Goal: Complete application form

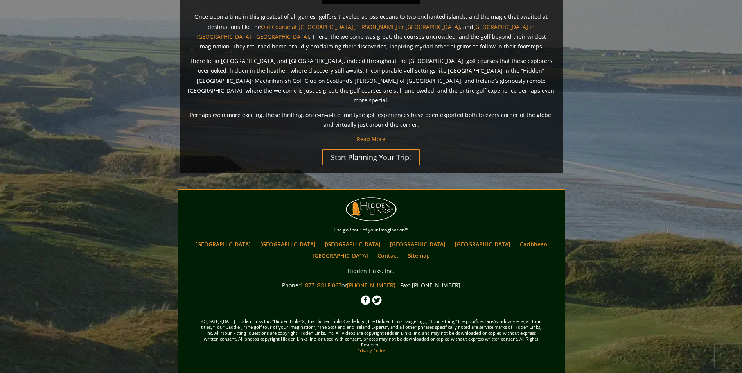
scroll to position [740, 0]
click at [372, 250] on link "[GEOGRAPHIC_DATA]" at bounding box center [339, 255] width 63 height 11
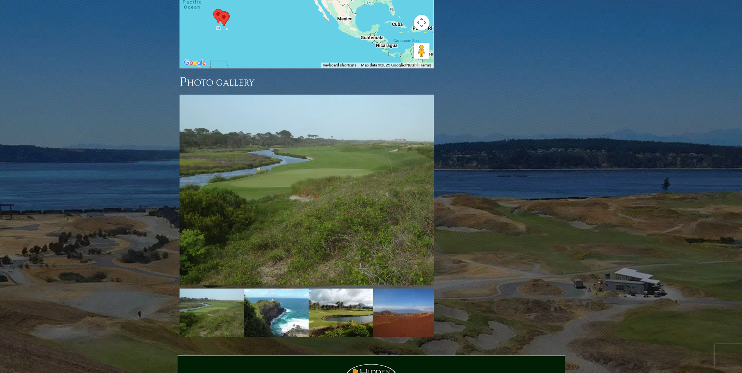
scroll to position [782, 0]
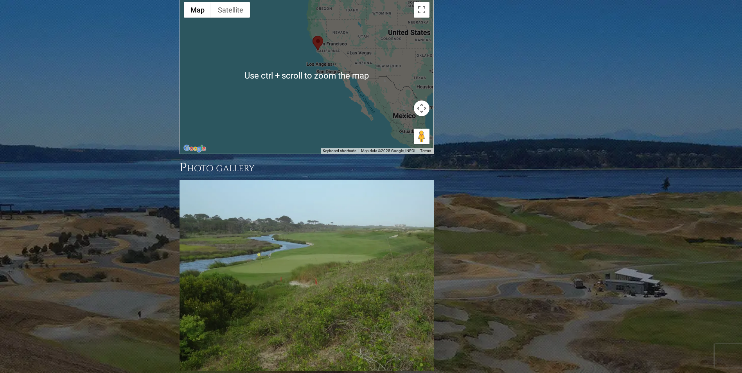
scroll to position [743, 0]
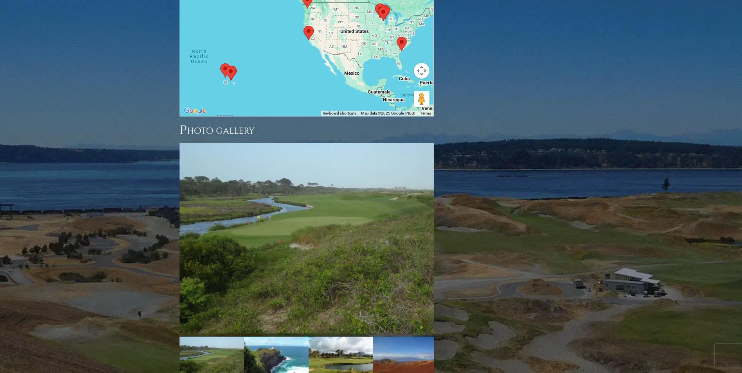
click at [298, 116] on div at bounding box center [306, 39] width 253 height 156
click at [299, 116] on div at bounding box center [306, 39] width 253 height 156
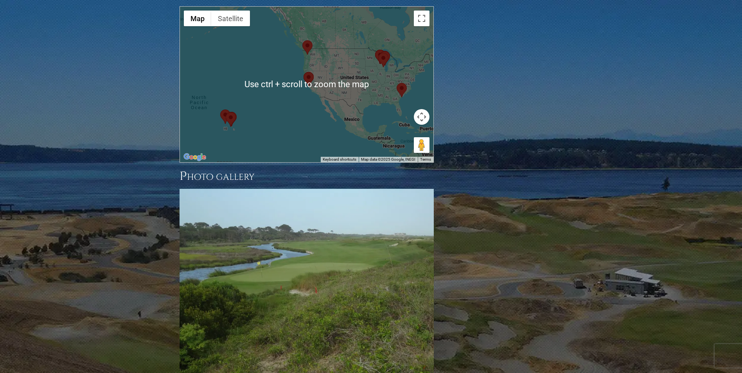
scroll to position [704, 0]
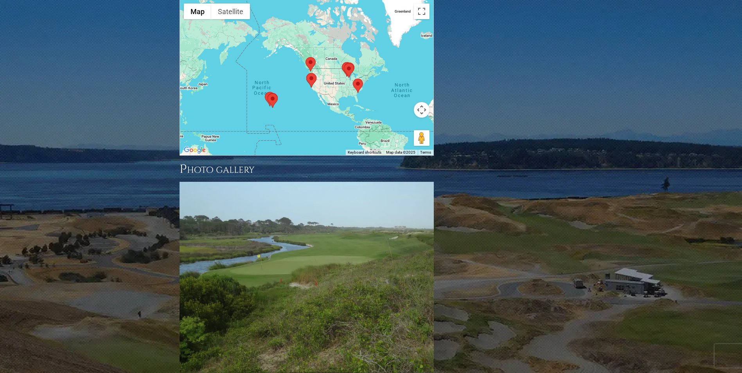
click at [313, 155] on div at bounding box center [306, 78] width 253 height 156
drag, startPoint x: 308, startPoint y: 222, endPoint x: 303, endPoint y: 220, distance: 6.1
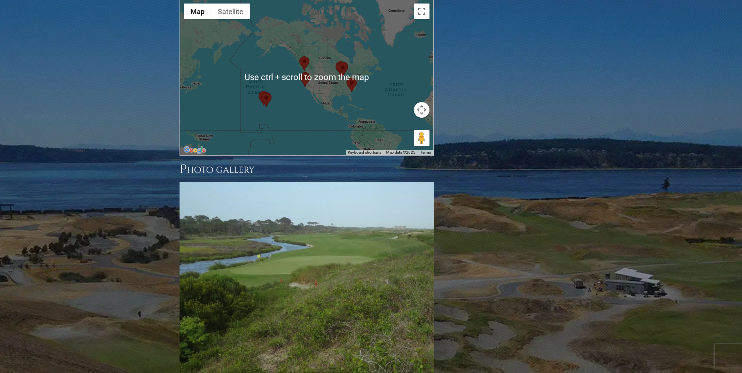
click at [296, 155] on div at bounding box center [306, 78] width 253 height 156
click at [297, 155] on div at bounding box center [306, 78] width 253 height 156
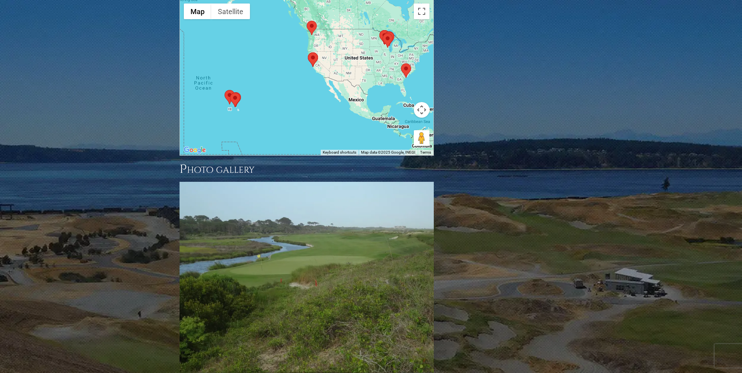
click at [296, 155] on div at bounding box center [306, 78] width 253 height 156
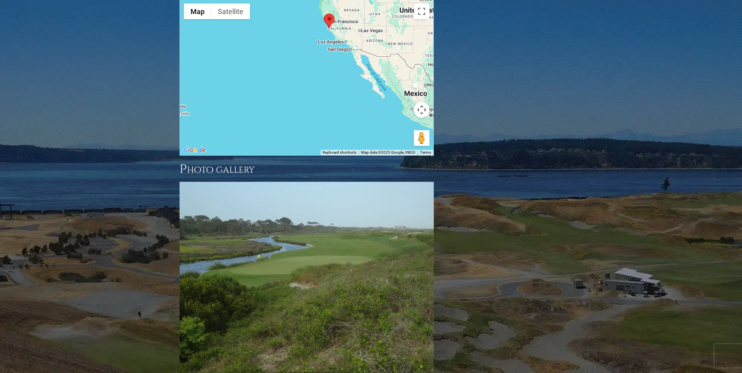
click at [296, 155] on div at bounding box center [306, 78] width 253 height 156
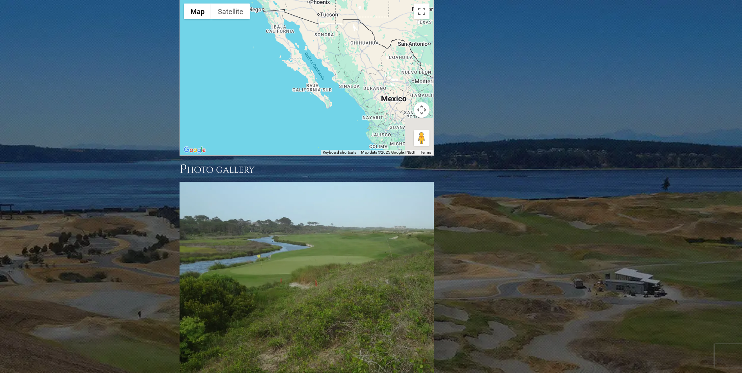
drag, startPoint x: 369, startPoint y: 211, endPoint x: 232, endPoint y: 228, distance: 137.9
click at [232, 155] on div at bounding box center [306, 78] width 253 height 156
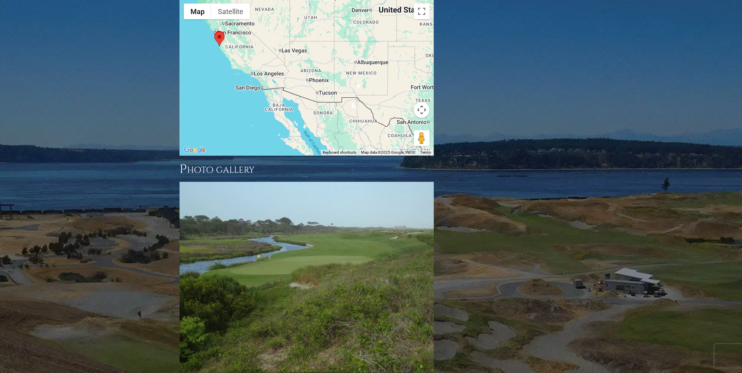
drag, startPoint x: 269, startPoint y: 192, endPoint x: 262, endPoint y: 258, distance: 65.6
click at [262, 155] on div at bounding box center [306, 78] width 253 height 156
click at [281, 155] on div at bounding box center [306, 78] width 253 height 156
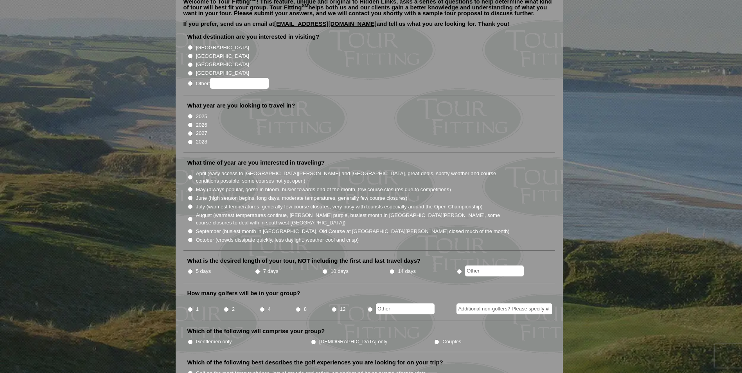
scroll to position [117, 0]
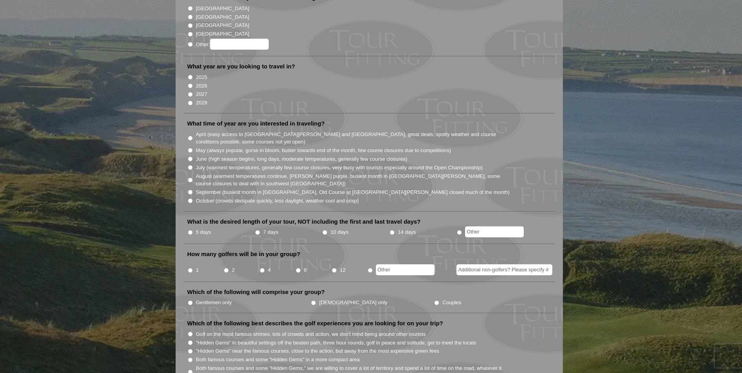
radio input "true"
click at [228, 50] on input "Other:" at bounding box center [239, 44] width 59 height 11
type input "[GEOGRAPHIC_DATA]"
click at [191, 80] on input "2025" at bounding box center [190, 77] width 5 height 5
radio input "true"
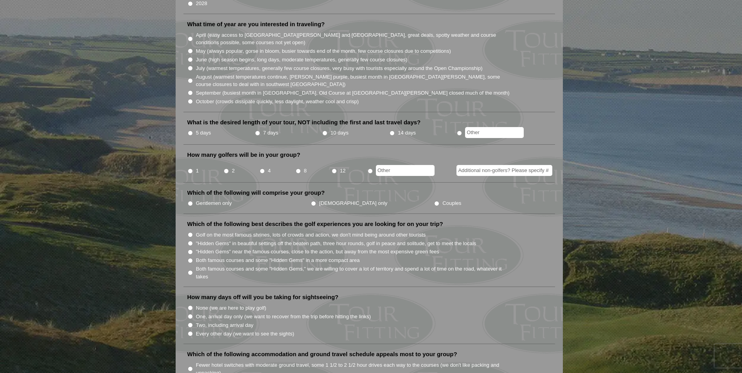
scroll to position [235, 0]
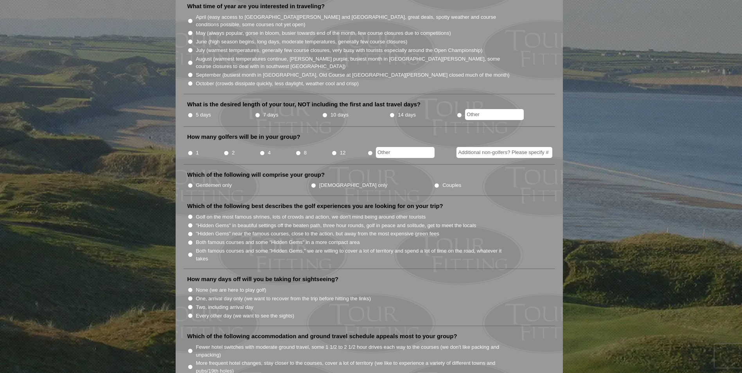
click at [192, 118] on input "5 days" at bounding box center [190, 115] width 5 height 5
radio input "true"
click at [297, 156] on input "8" at bounding box center [298, 153] width 5 height 5
radio input "true"
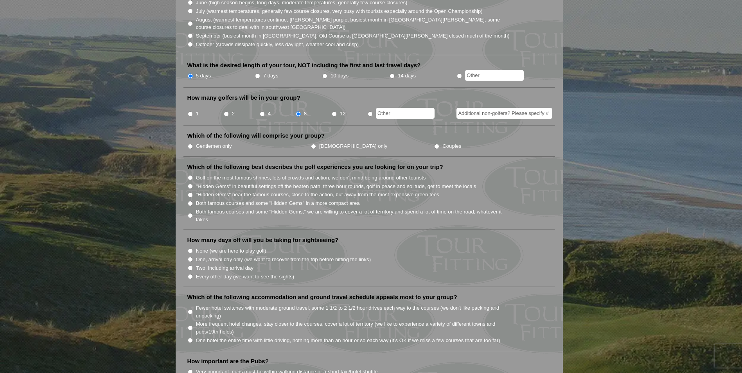
scroll to position [313, 0]
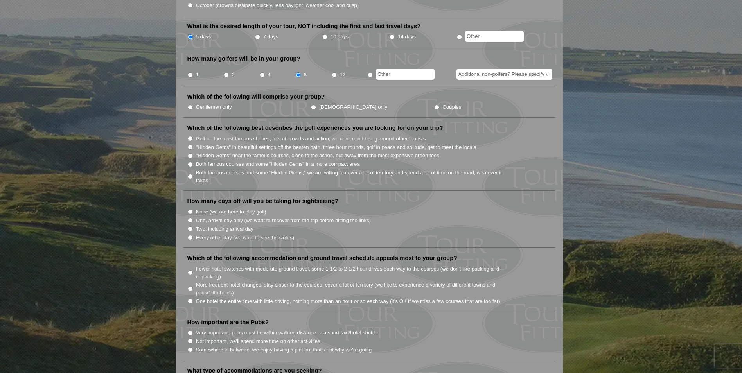
click at [188, 110] on input "Gentlemen only" at bounding box center [190, 107] width 5 height 5
radio input "true"
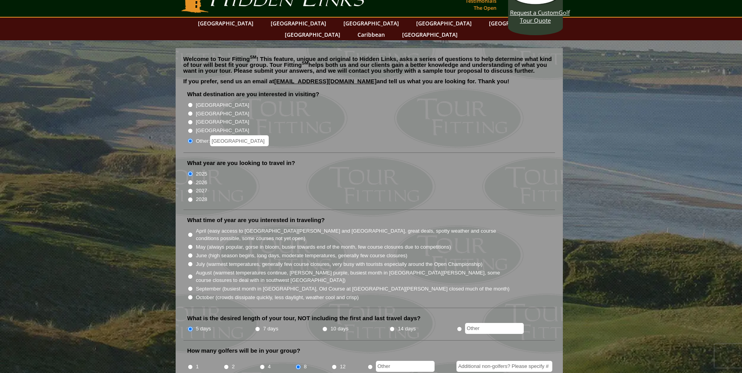
scroll to position [39, 0]
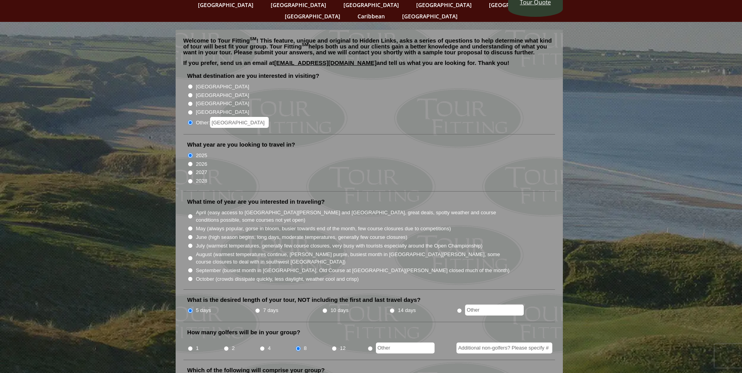
click at [261, 128] on input "[GEOGRAPHIC_DATA]" at bounding box center [239, 122] width 59 height 11
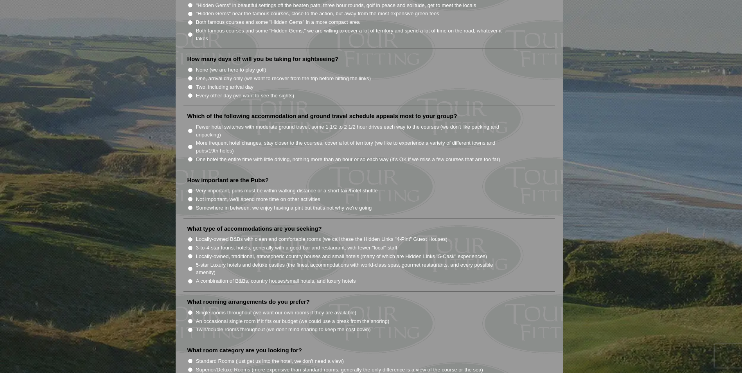
scroll to position [469, 0]
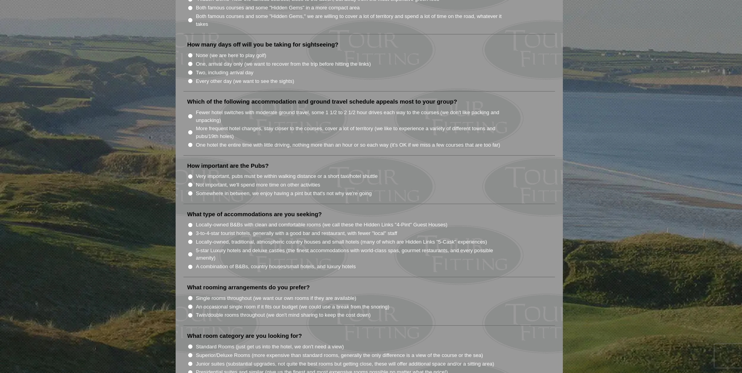
type input "[GEOGRAPHIC_DATA] [US_STATE]"
click at [189, 58] on input "None (we are here to play golf)" at bounding box center [190, 55] width 5 height 5
radio input "true"
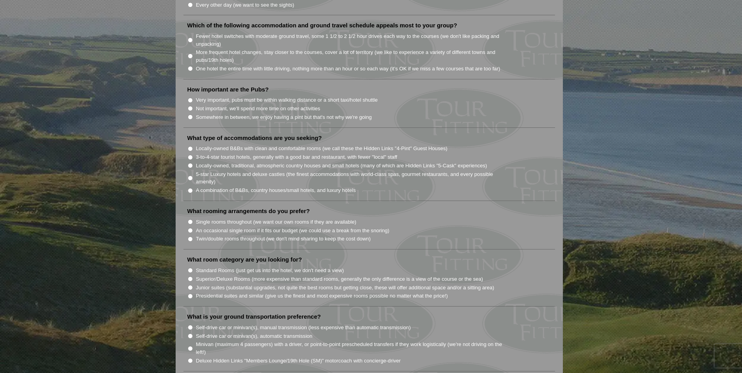
scroll to position [547, 0]
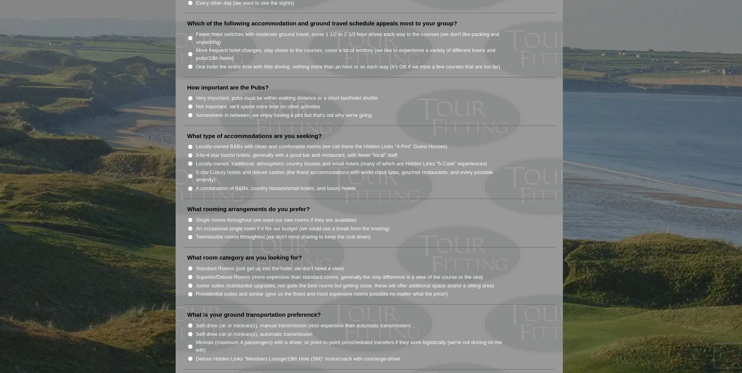
click at [189, 69] on input "One hotel the entire time with little driving, nothing more than an hour or so …" at bounding box center [190, 66] width 5 height 5
radio input "true"
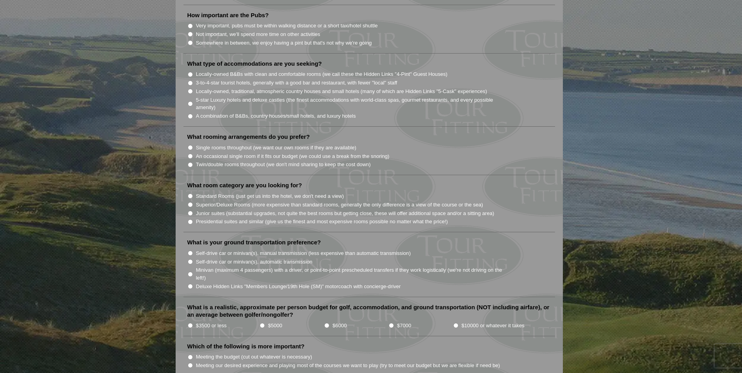
scroll to position [625, 0]
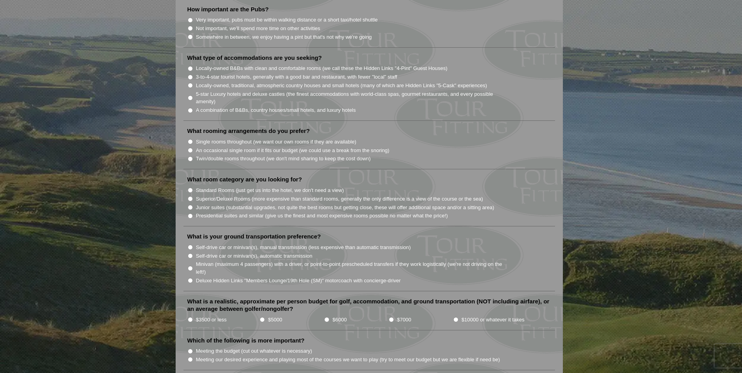
click at [191, 31] on input "Not important, we'll spend more time on other activities" at bounding box center [190, 28] width 5 height 5
radio input "true"
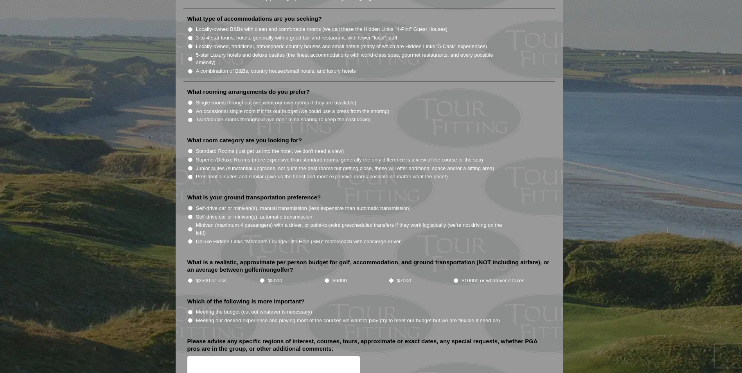
scroll to position [704, 0]
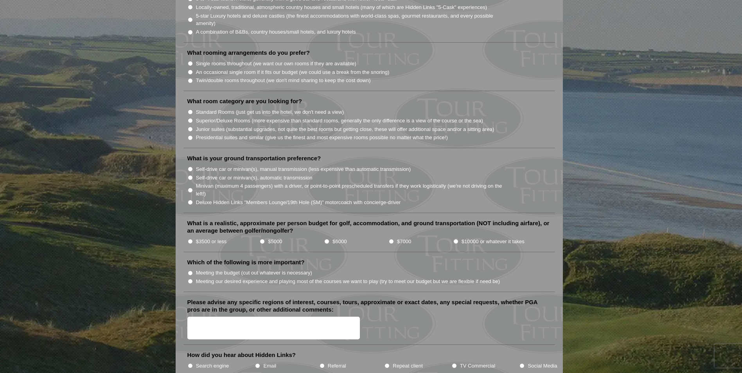
radio input "true"
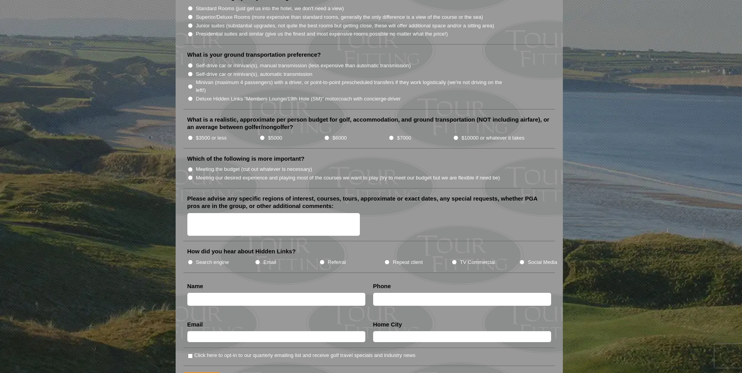
scroll to position [821, 0]
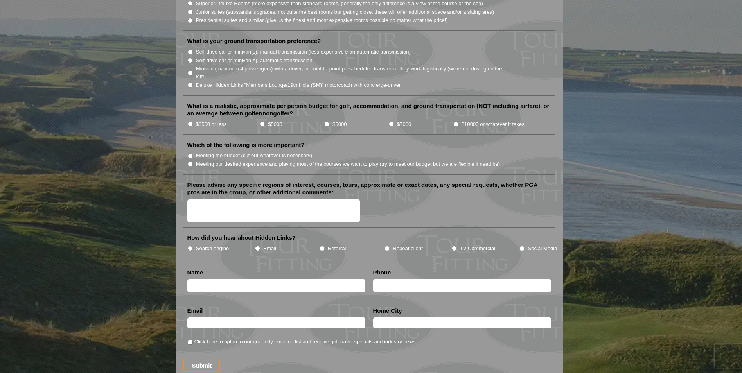
radio input "true"
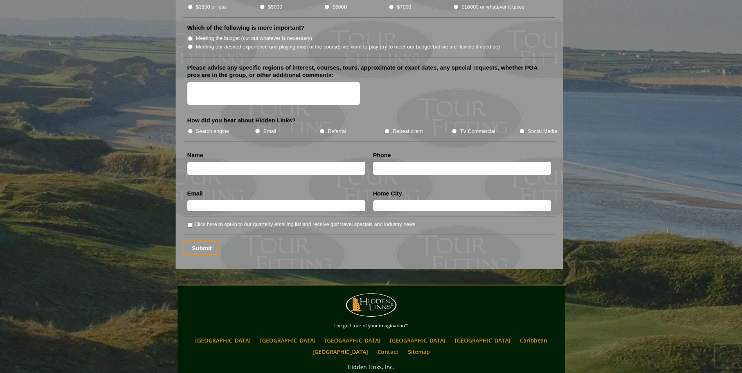
scroll to position [899, 0]
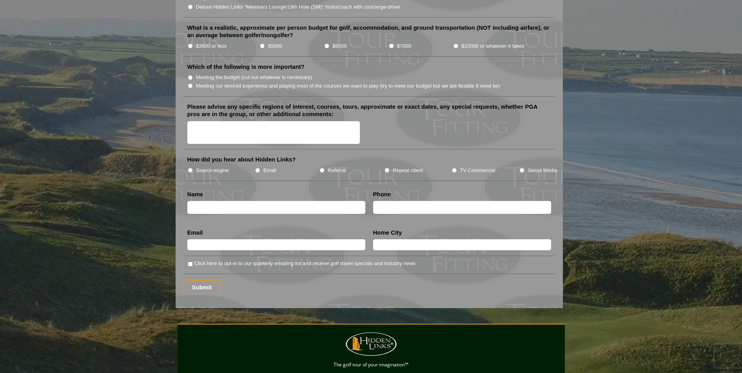
radio input "true"
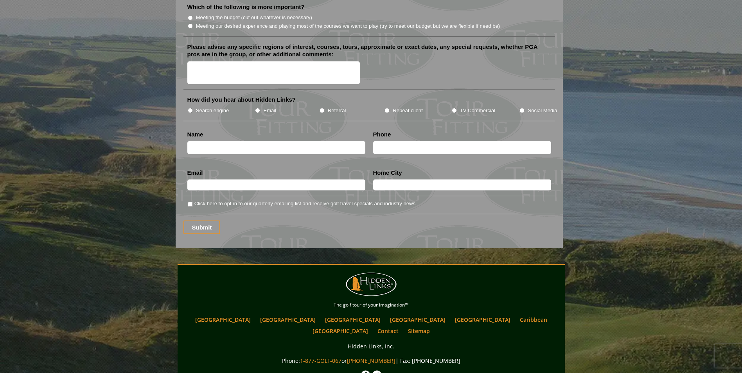
scroll to position [977, 0]
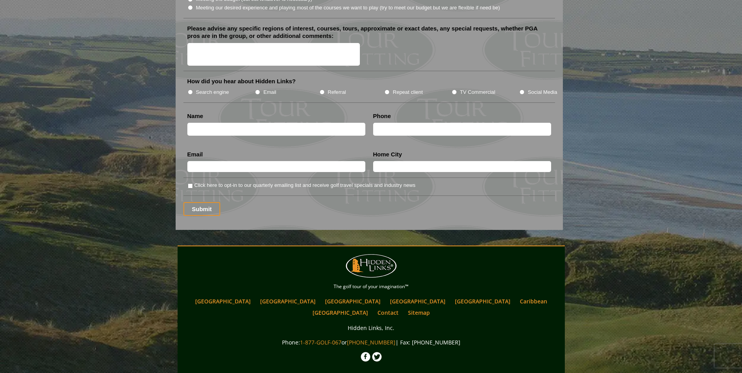
radio input "true"
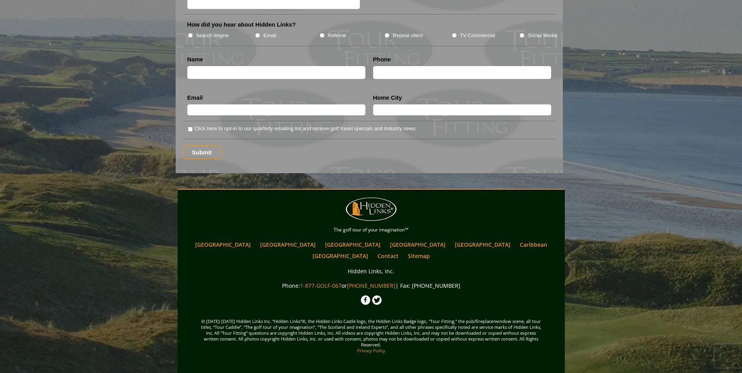
scroll to position [1056, 0]
radio input "true"
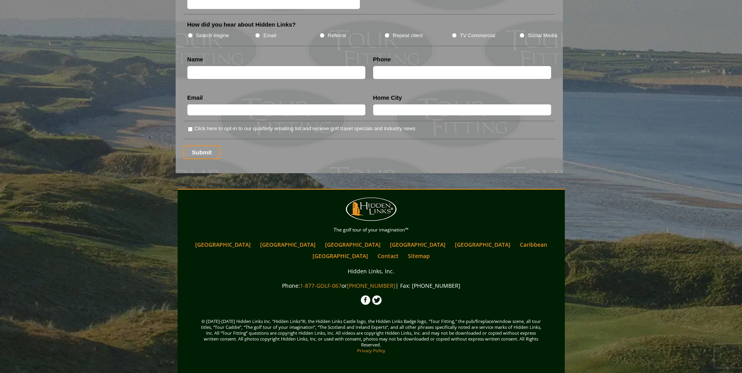
radio input "true"
type textarea "[GEOGRAPHIC_DATA] [US_STATE]"
click at [384, 38] on input "Repeat client" at bounding box center [386, 35] width 5 height 5
radio input "true"
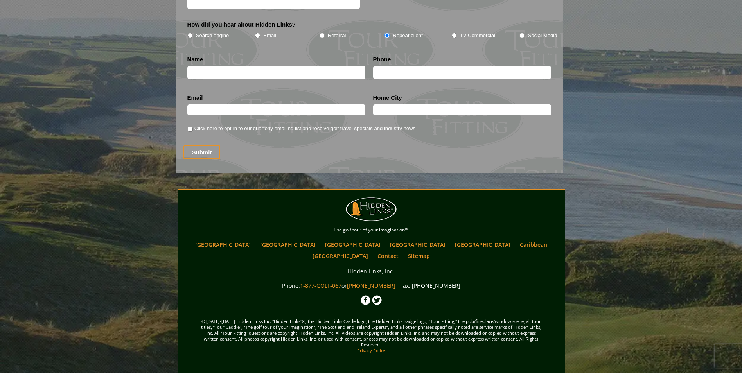
click at [199, 79] on input "text" at bounding box center [276, 72] width 178 height 13
type input "[PERSON_NAME]"
click at [403, 79] on input "text" at bounding box center [462, 72] width 178 height 13
type input "5183652824"
click at [222, 115] on input "text" at bounding box center [276, 109] width 178 height 11
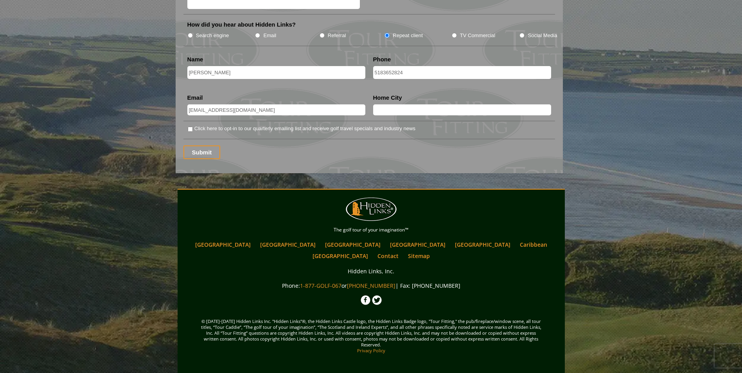
type input "[EMAIL_ADDRESS][DOMAIN_NAME]"
click at [387, 115] on input "text" at bounding box center [462, 109] width 178 height 11
type input "Wynantskill [US_STATE]"
drag, startPoint x: 190, startPoint y: 268, endPoint x: 195, endPoint y: 286, distance: 18.5
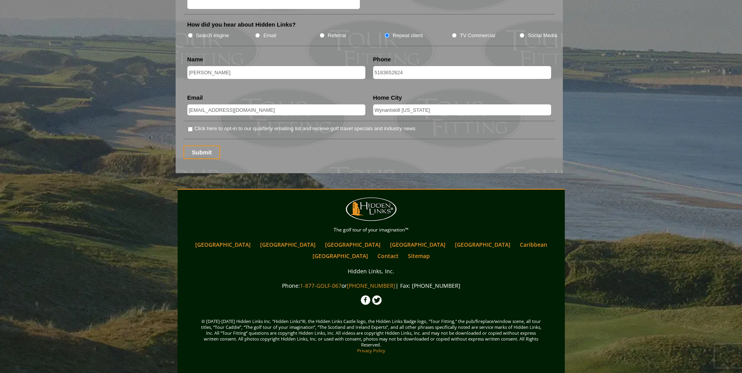
click at [190, 132] on input "Click here to opt-in to our quarterly emailing list and receive golf travel spe…" at bounding box center [190, 129] width 5 height 5
checkbox input "true"
click at [195, 159] on input "Submit" at bounding box center [201, 152] width 37 height 14
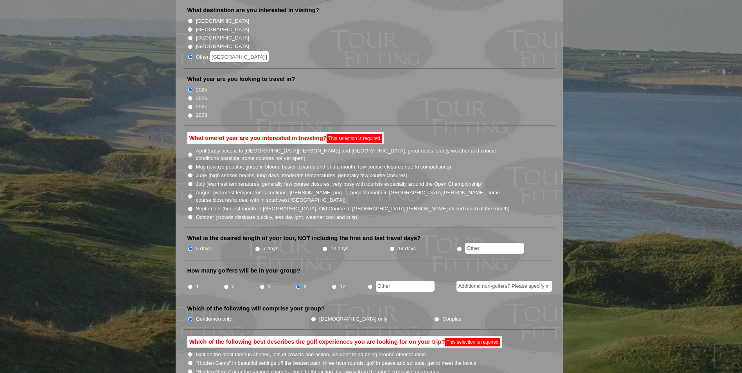
click at [190, 220] on input "October (crowds dissipate quickly, less daylight, weather cool and crisp)" at bounding box center [190, 217] width 5 height 5
radio input "true"
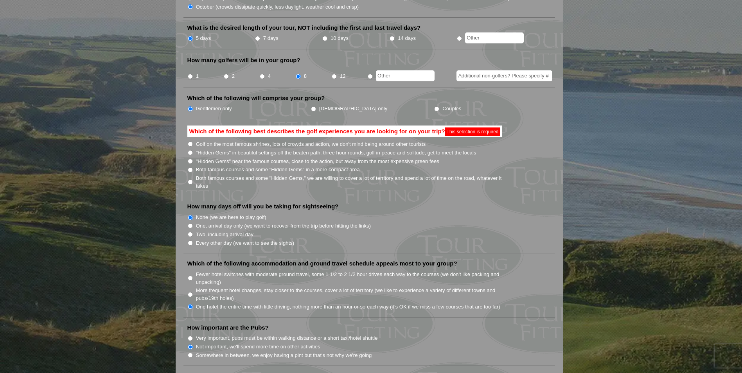
scroll to position [313, 0]
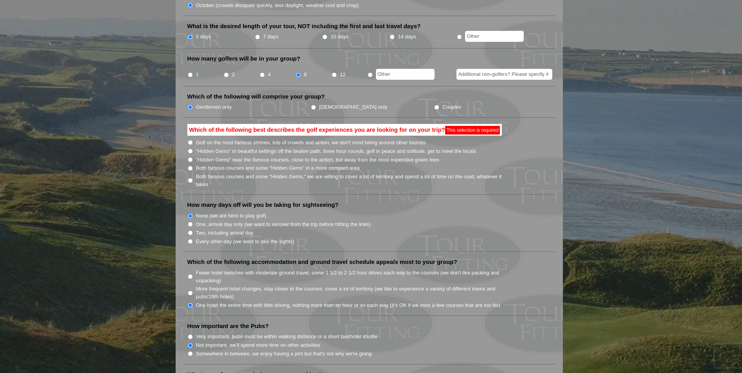
click at [191, 145] on input "Golf on the most famous shrines, lots of crowds and action, we don't mind being…" at bounding box center [190, 142] width 5 height 5
radio input "true"
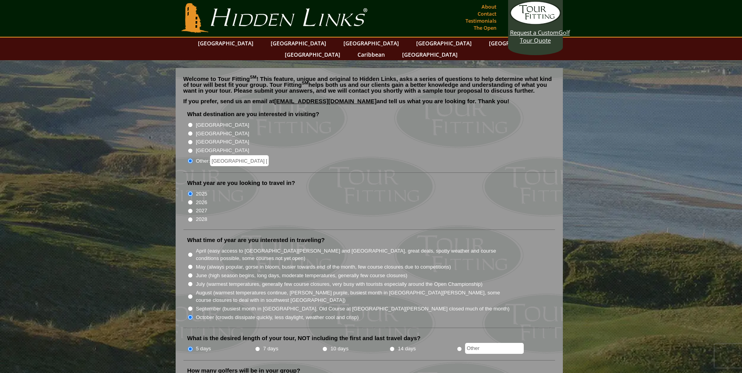
scroll to position [0, 0]
